Goal: Transaction & Acquisition: Obtain resource

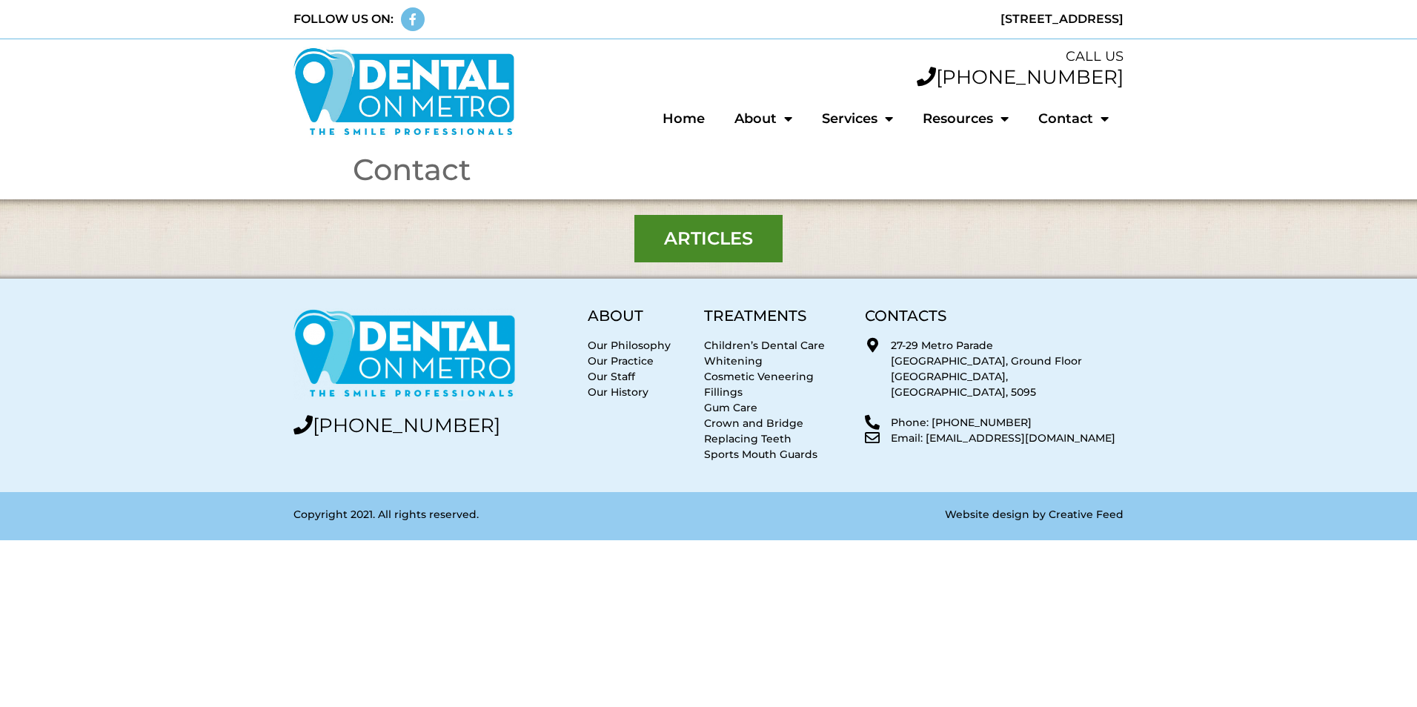
click at [622, 391] on link "Our History" at bounding box center [618, 391] width 61 height 13
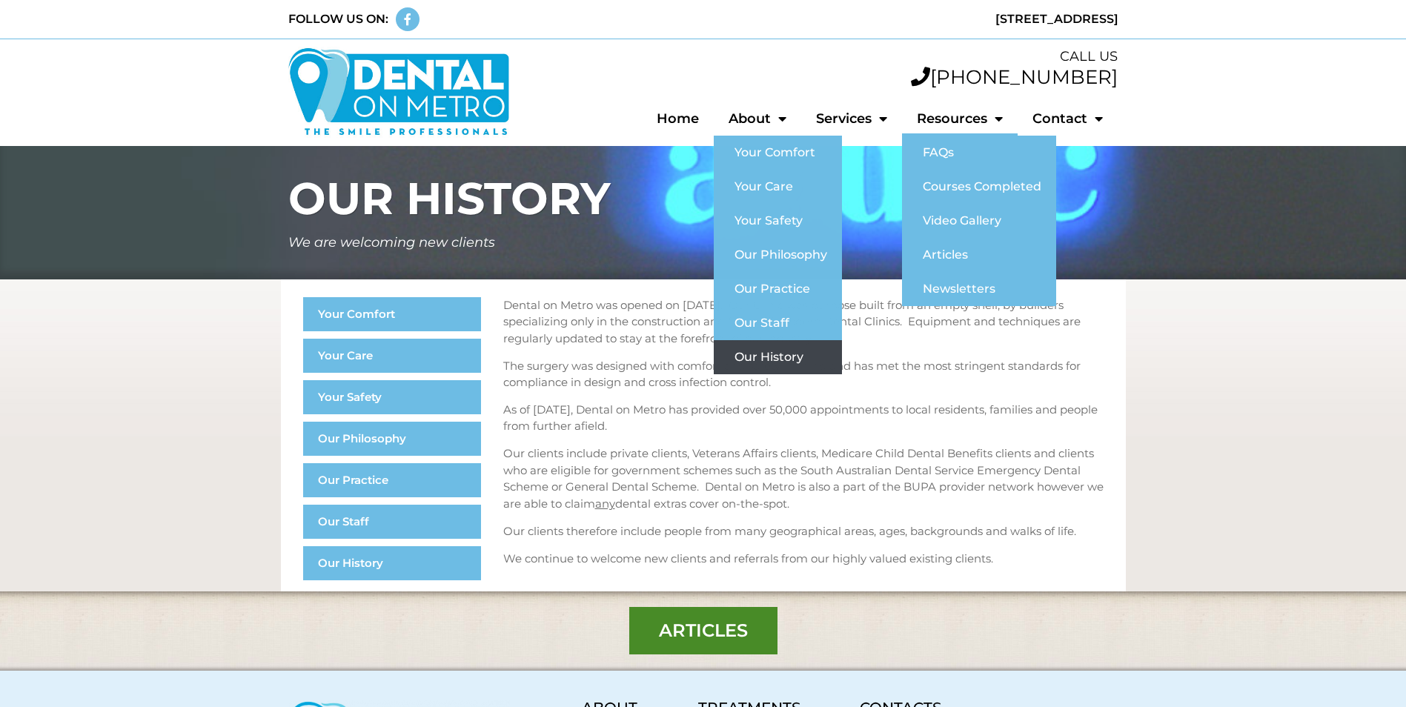
click at [968, 120] on link "Resources" at bounding box center [960, 119] width 116 height 34
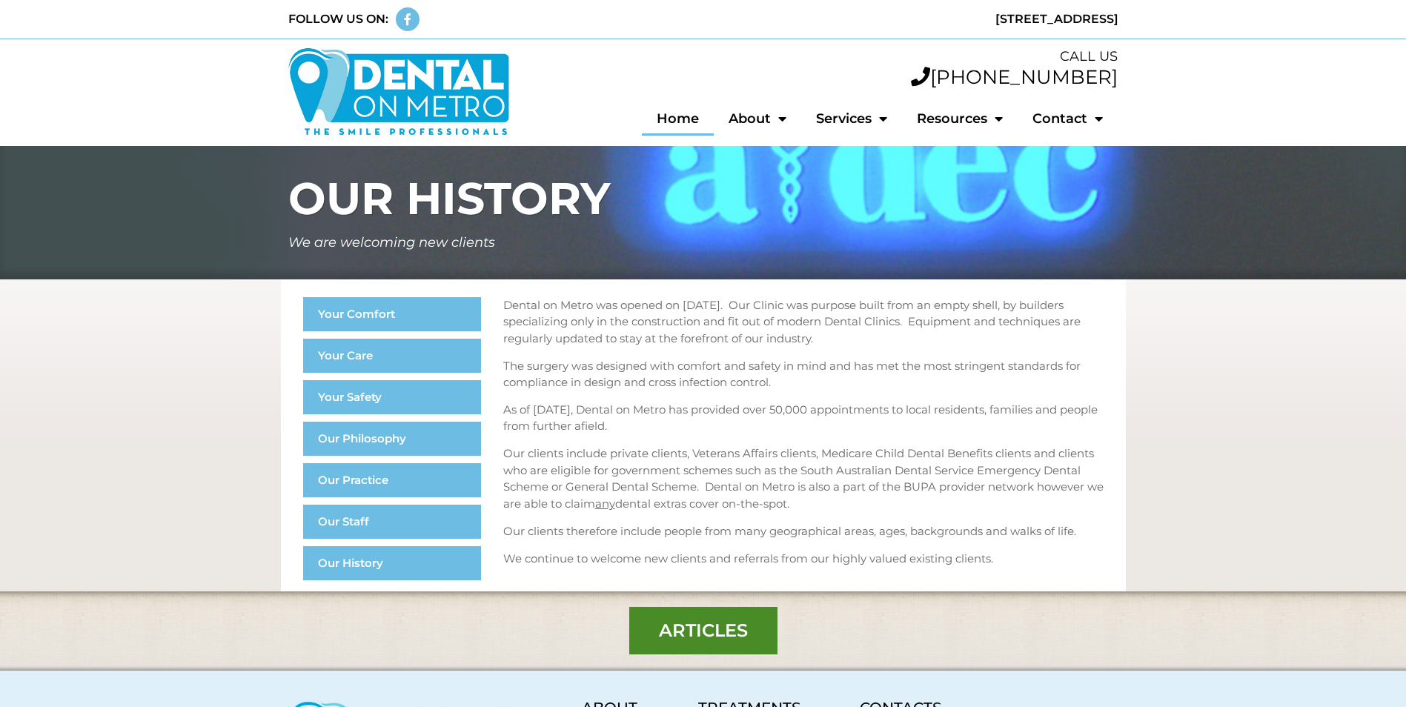
click at [681, 114] on link "Home" at bounding box center [678, 119] width 72 height 34
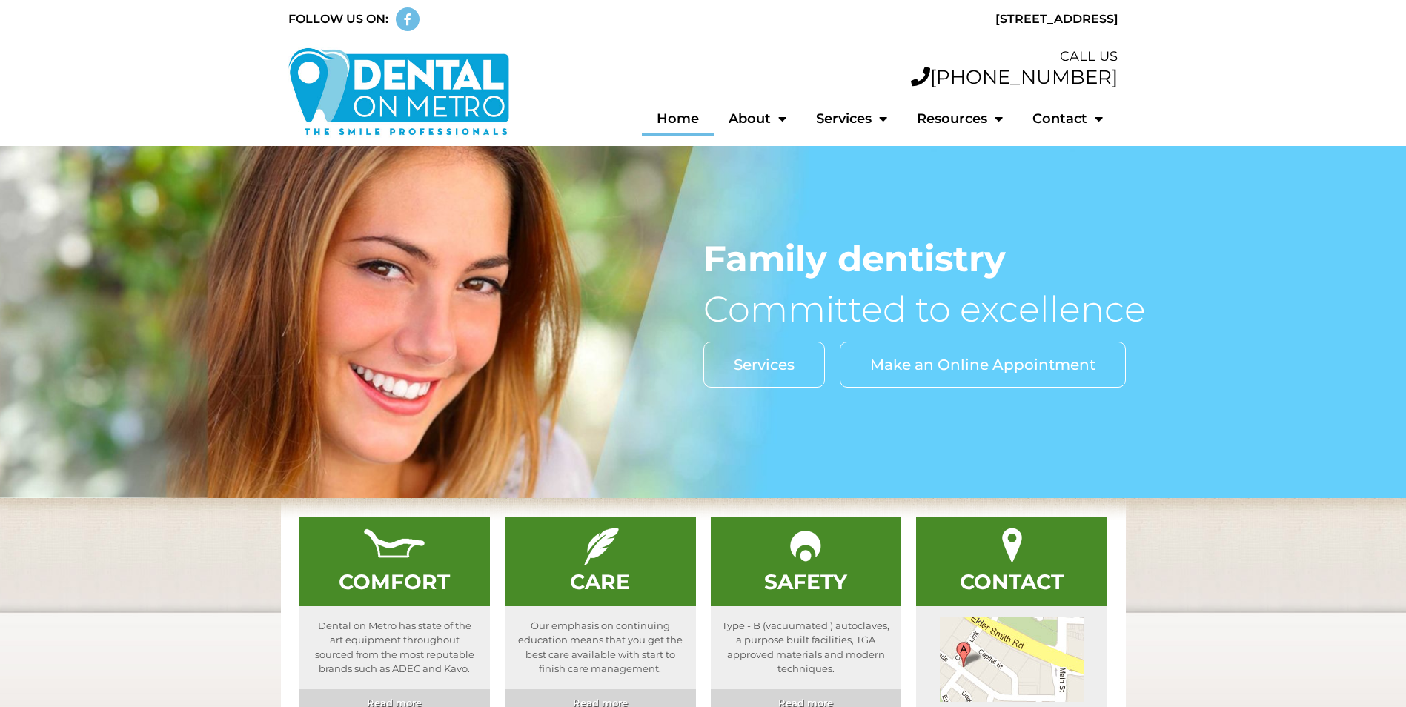
click at [993, 362] on span "Make an Online Appointment" at bounding box center [982, 364] width 225 height 15
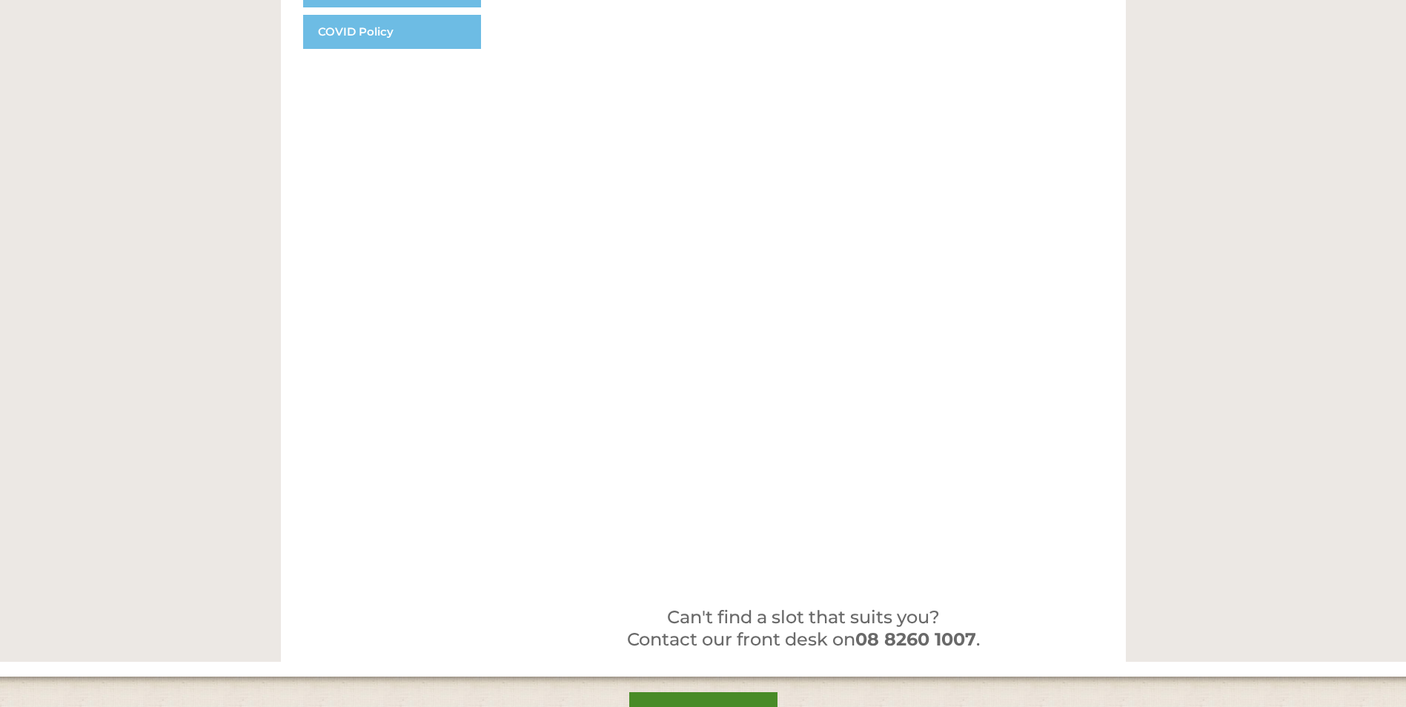
scroll to position [667, 0]
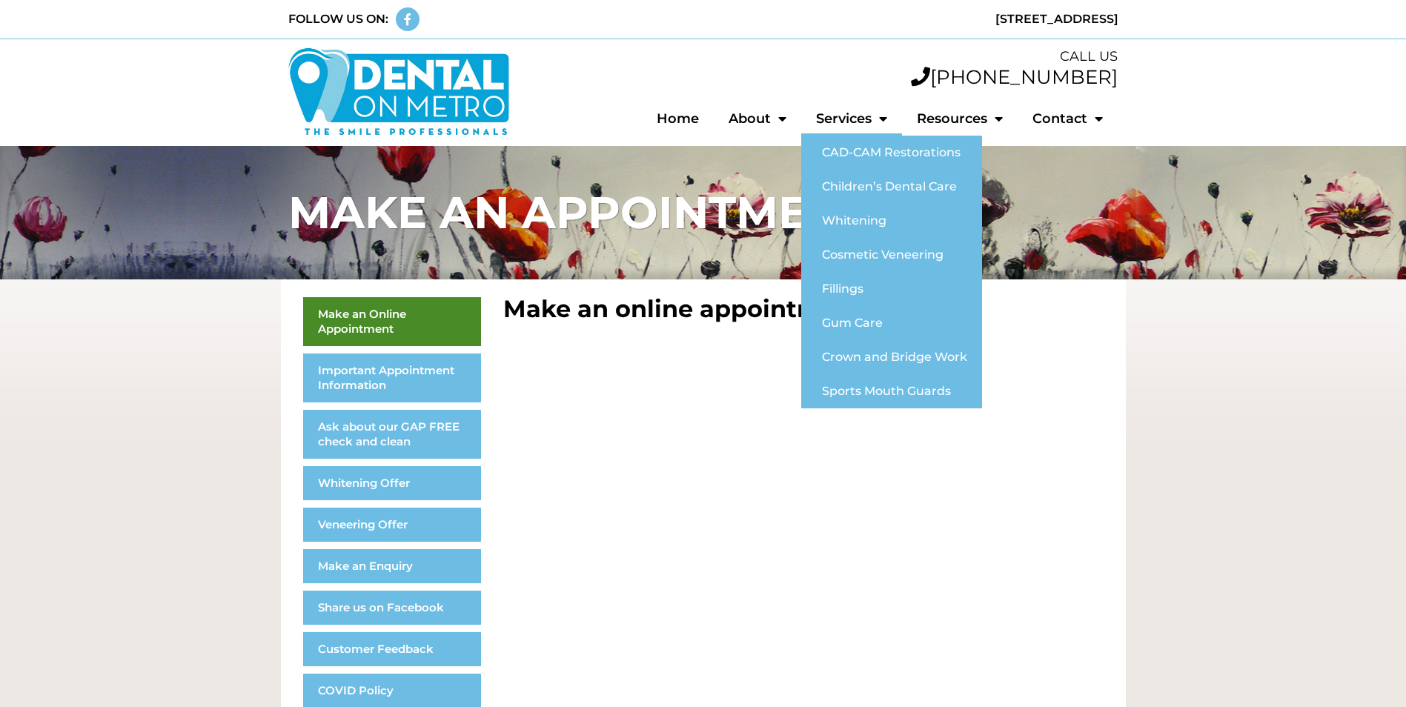
click at [868, 122] on link "Services" at bounding box center [851, 119] width 101 height 34
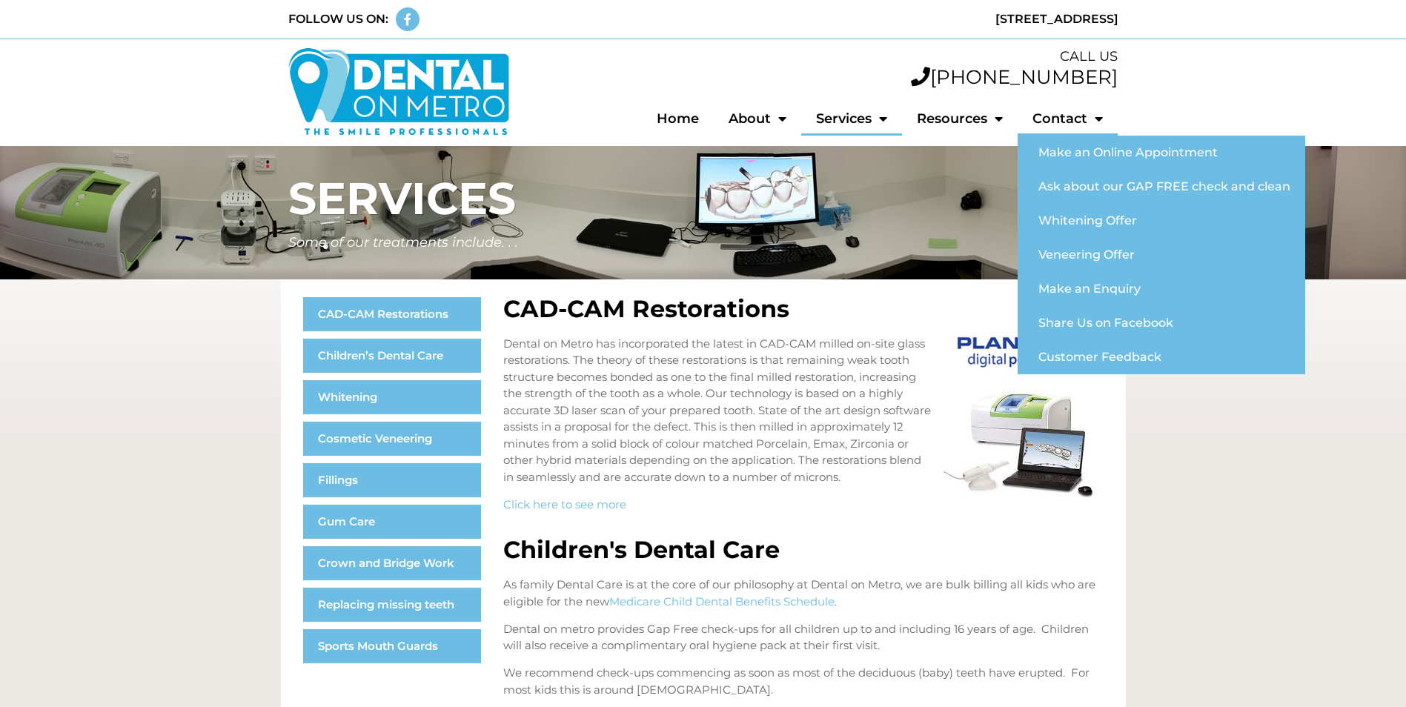
click at [1085, 118] on link "Contact" at bounding box center [1068, 119] width 100 height 34
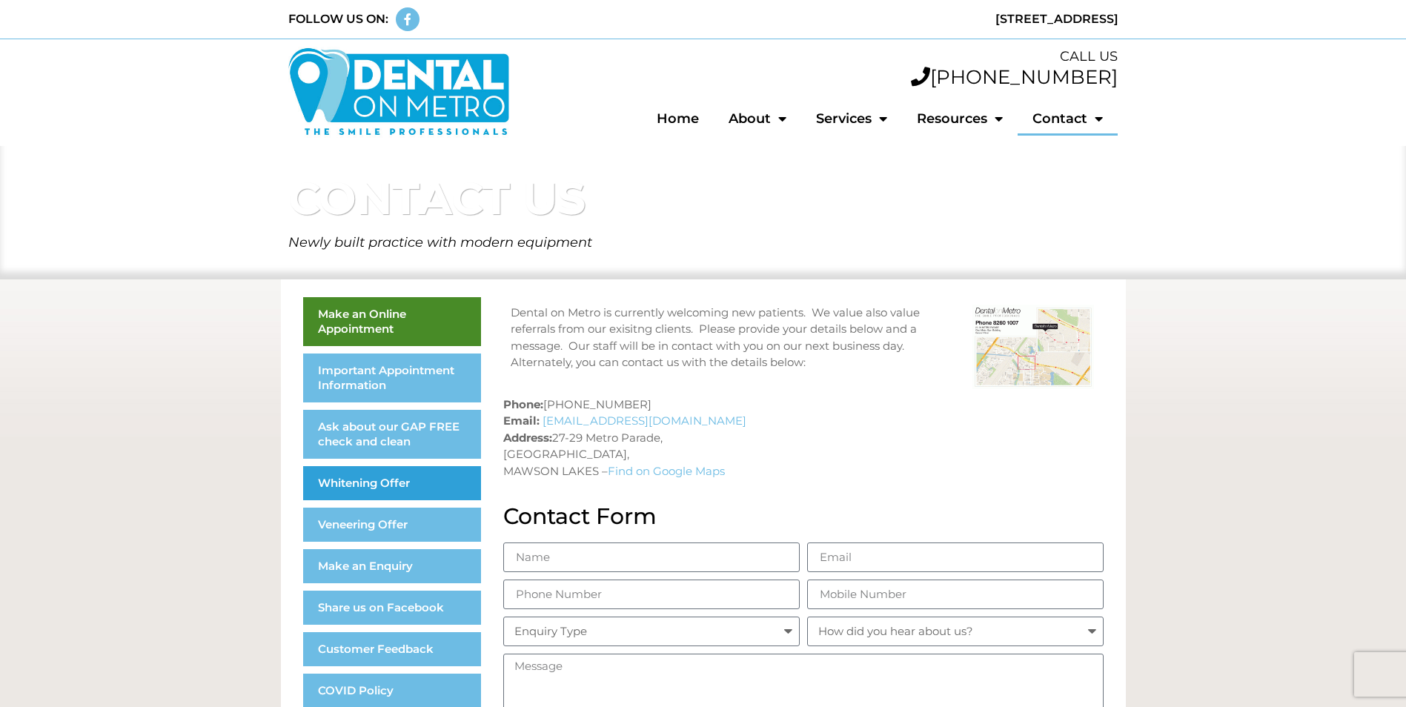
click at [362, 495] on link "Whitening Offer" at bounding box center [392, 483] width 178 height 34
click at [356, 483] on link "Whitening Offer" at bounding box center [392, 483] width 178 height 34
